Goal: Task Accomplishment & Management: Use online tool/utility

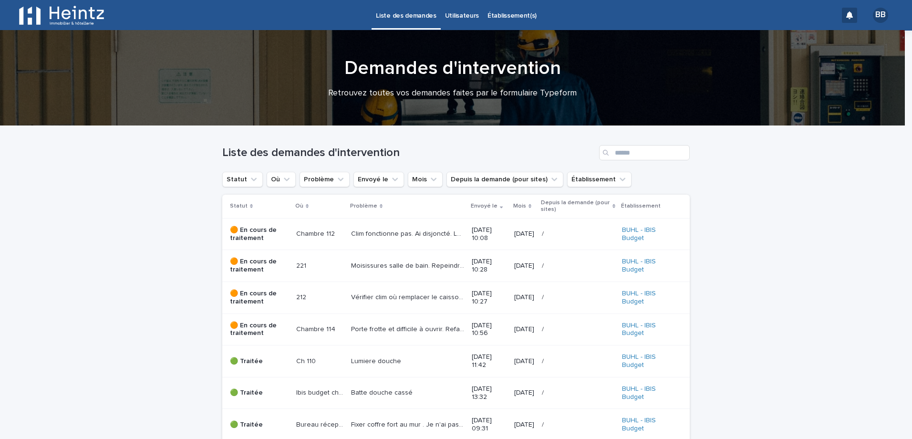
click at [391, 230] on p "Clim fonctionne pas. Ai disjoncté. Lumières ok mais elle souffle pas" at bounding box center [408, 233] width 115 height 10
click at [374, 265] on p "Moisissures salle de bain. Repeindre le plafond" at bounding box center [408, 265] width 115 height 10
click at [330, 299] on p at bounding box center [319, 297] width 47 height 8
click at [393, 325] on p "Porte frotte et difficile à ouvrir. Refaire réglage" at bounding box center [408, 328] width 115 height 10
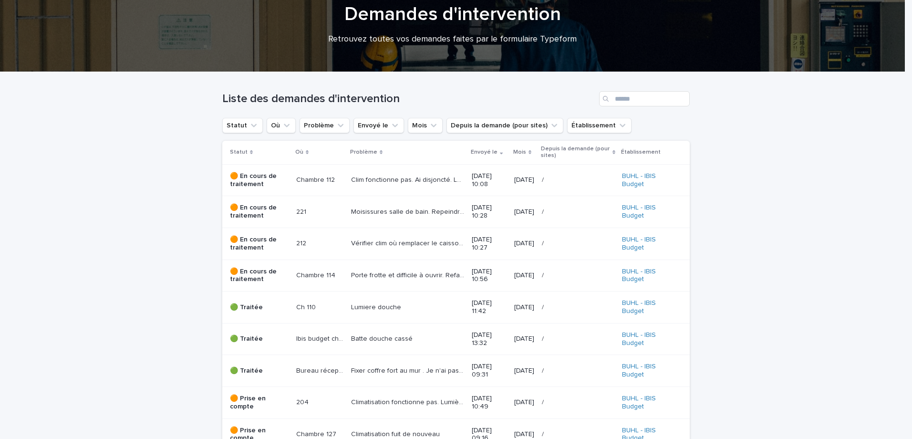
scroll to position [143, 0]
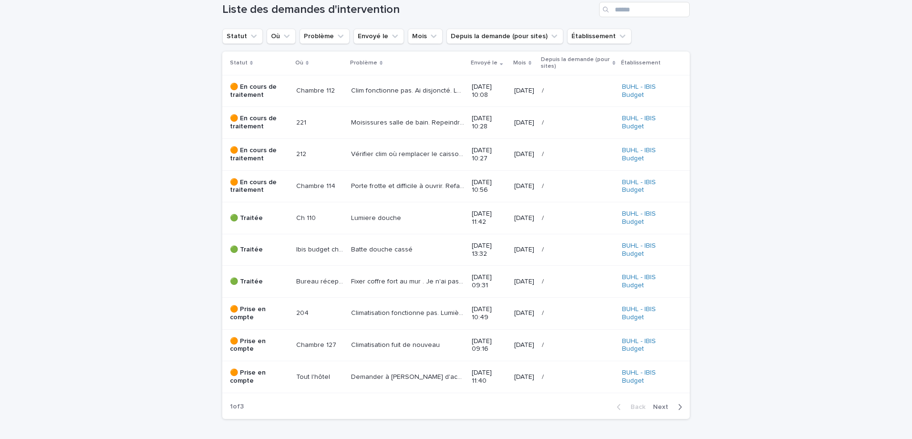
click at [407, 312] on p "Climatisation fonctionne pas. Lumières ok mais souffle pas. J'ai déjà disjoncté…" at bounding box center [408, 312] width 115 height 10
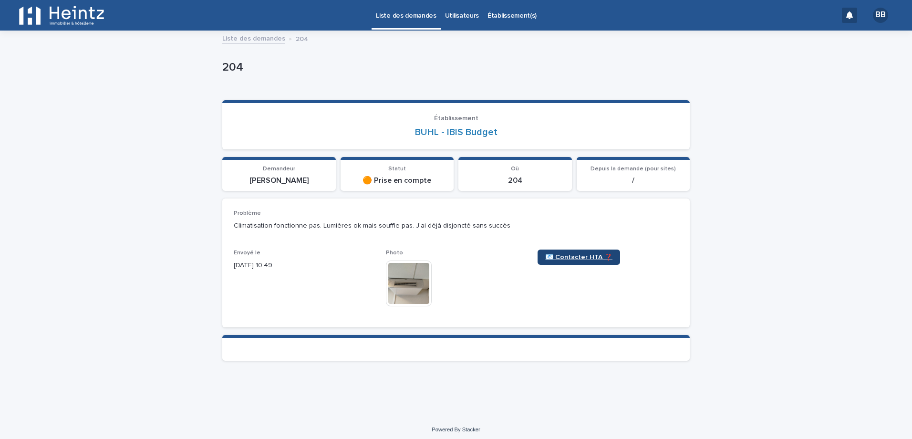
click at [567, 253] on link "📧 Contacter HTA ❓" at bounding box center [578, 256] width 83 height 15
